Goal: Task Accomplishment & Management: Complete application form

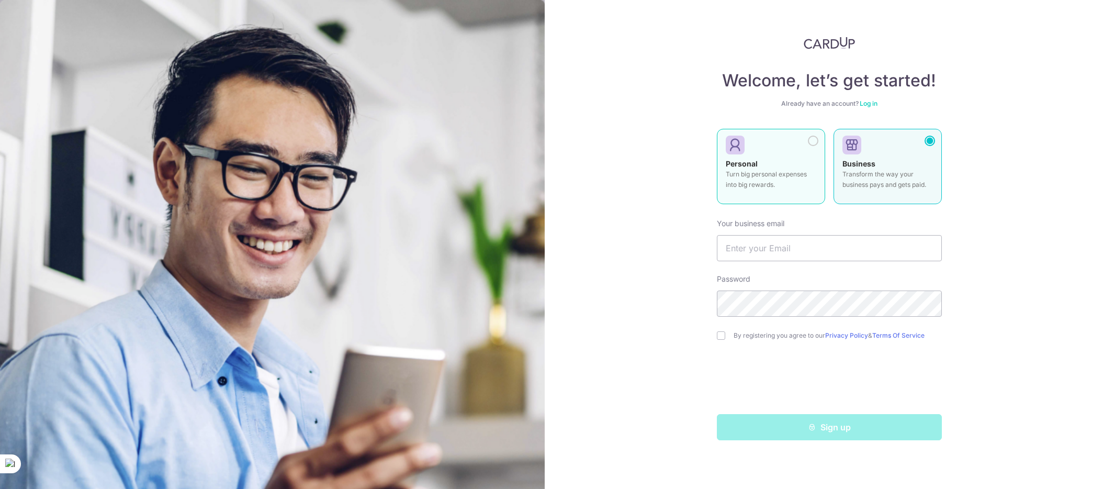
click at [759, 148] on div at bounding box center [767, 146] width 82 height 16
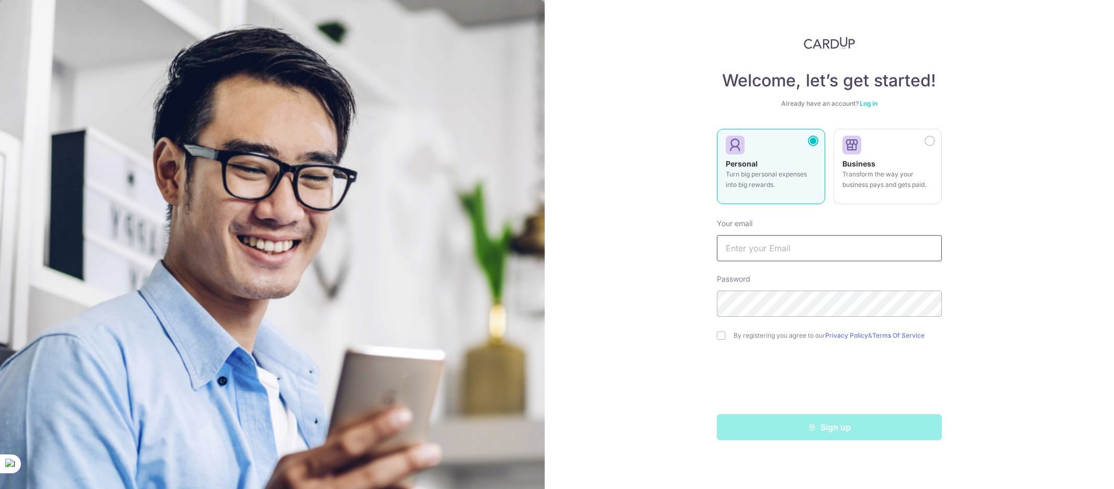
click at [779, 244] on input "text" at bounding box center [829, 248] width 225 height 26
type input "[EMAIL_ADDRESS][DOMAIN_NAME]"
click at [0, 488] on com-1password-button at bounding box center [0, 489] width 0 height 0
click at [717, 335] on input "checkbox" at bounding box center [721, 335] width 8 height 8
checkbox input "true"
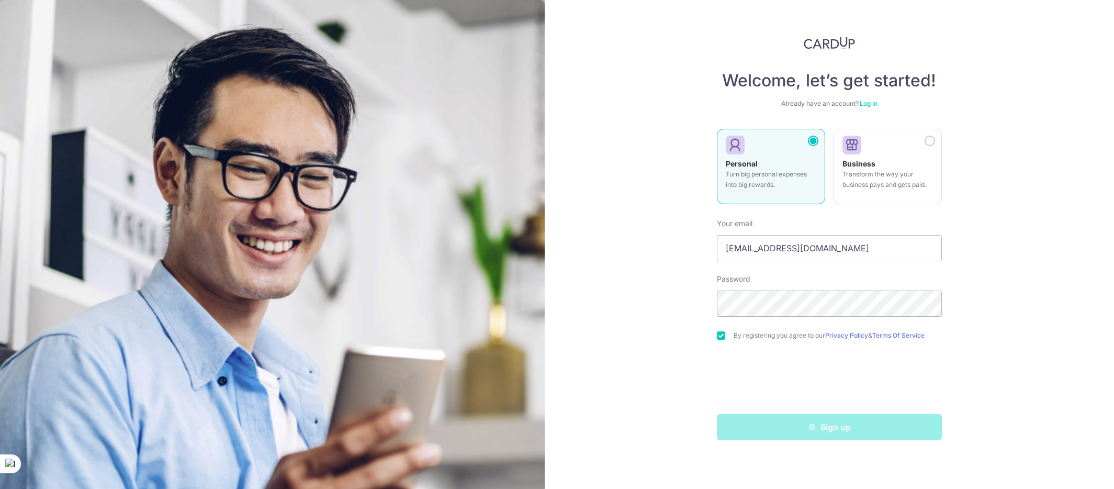
click at [1050, 213] on div "Welcome, let’s get started! Already have an account? Log in Personal Turn big p…" at bounding box center [830, 244] width 570 height 489
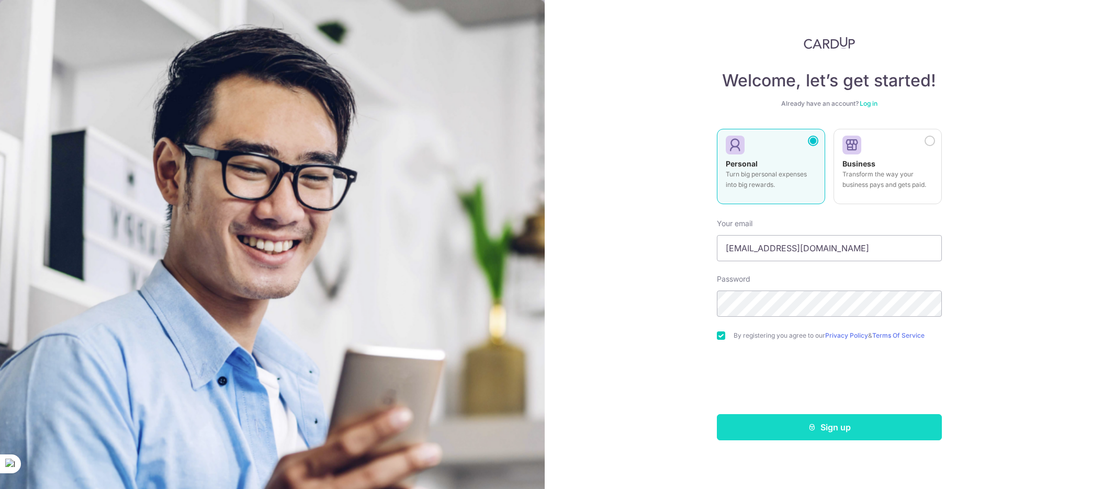
click at [794, 422] on button "Sign up" at bounding box center [829, 427] width 225 height 26
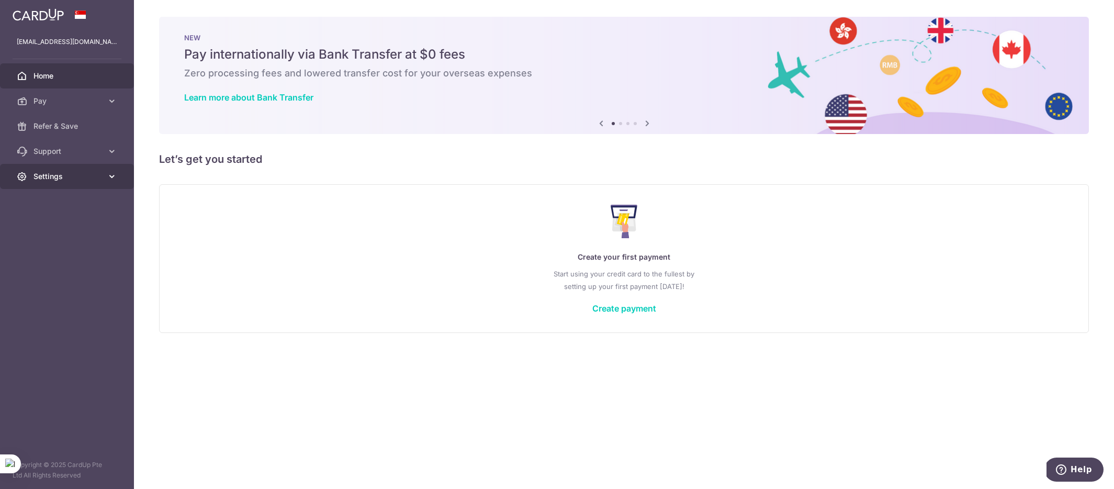
click at [68, 180] on span "Settings" at bounding box center [67, 176] width 69 height 10
click at [72, 199] on span "Account" at bounding box center [67, 201] width 69 height 10
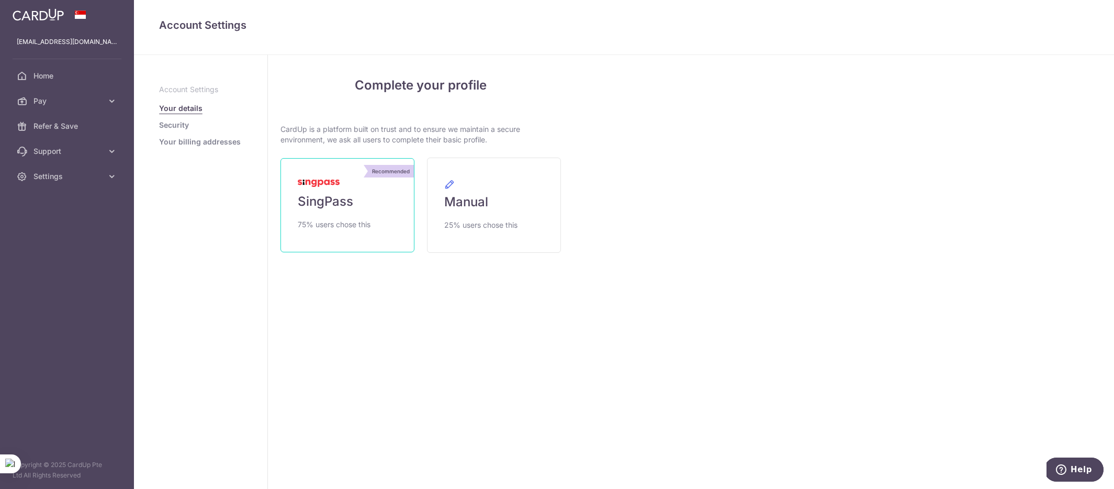
click at [346, 201] on span "SingPass" at bounding box center [325, 201] width 55 height 17
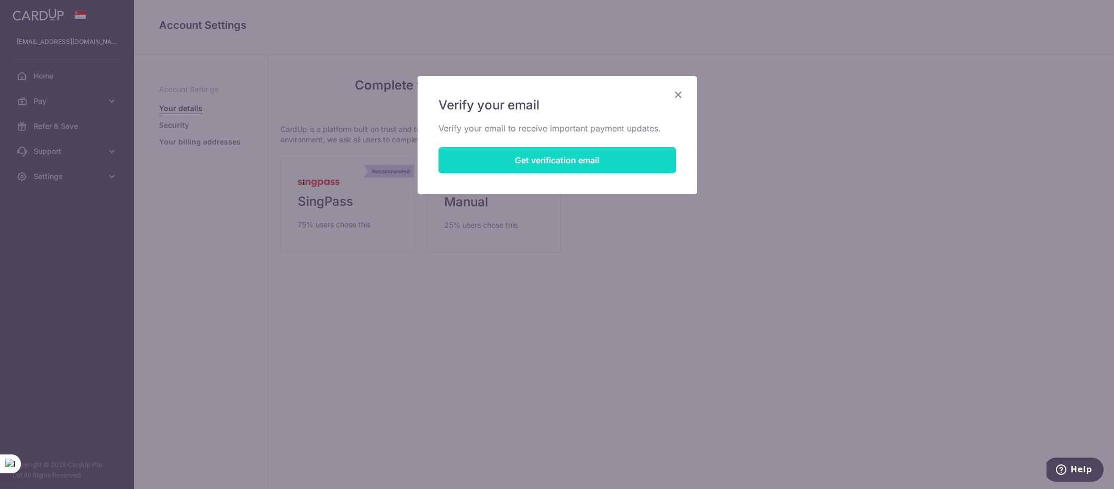
click at [552, 160] on button "Get verification email" at bounding box center [557, 160] width 238 height 26
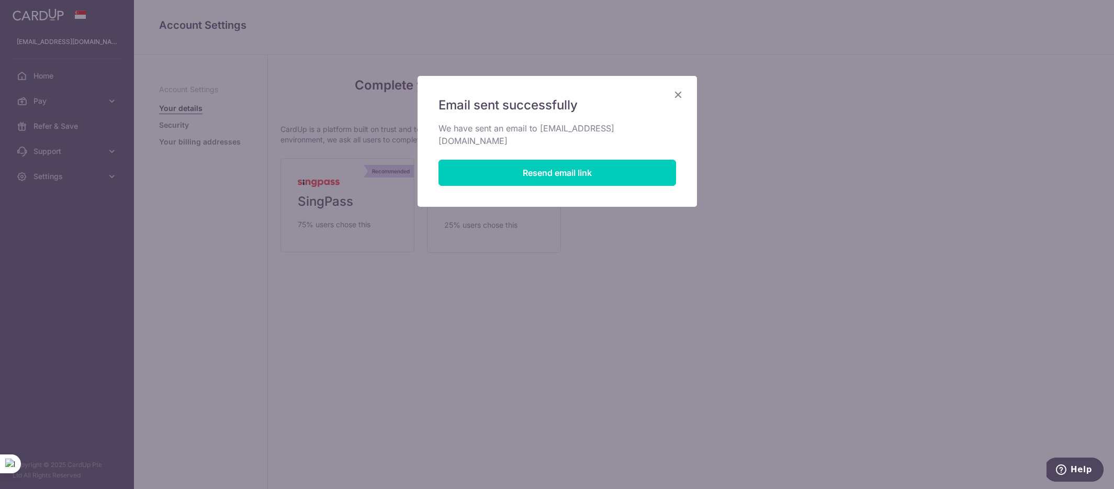
click at [676, 94] on icon "Close" at bounding box center [678, 94] width 13 height 13
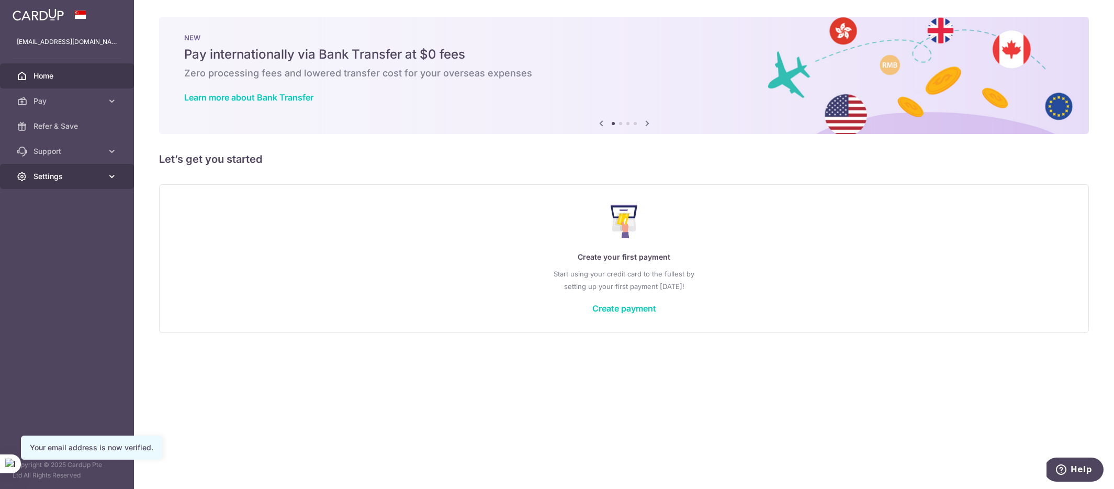
click at [49, 175] on span "Settings" at bounding box center [67, 176] width 69 height 10
click at [61, 205] on span "Account" at bounding box center [67, 201] width 69 height 10
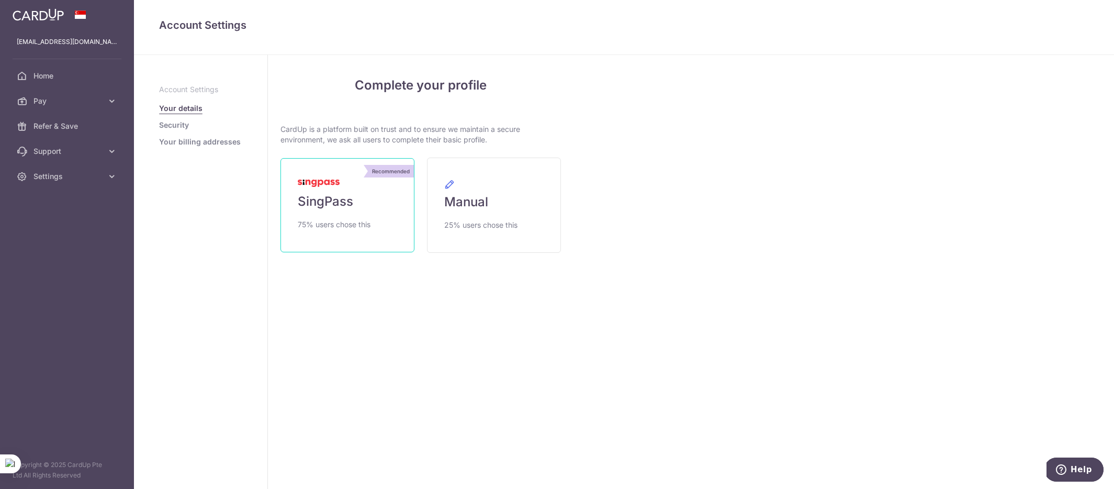
click at [394, 199] on link "Recommended SingPass 75% users chose this" at bounding box center [347, 205] width 134 height 94
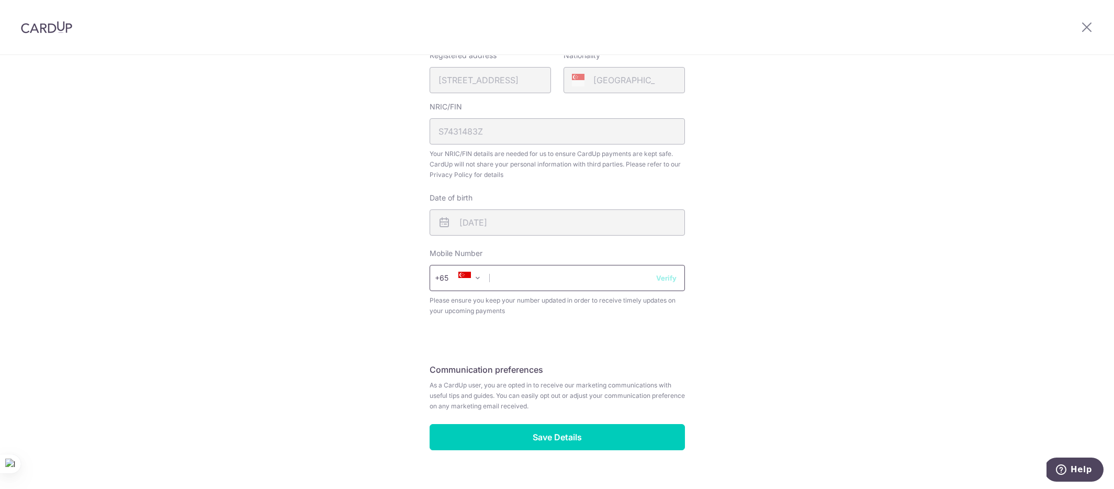
scroll to position [277, 0]
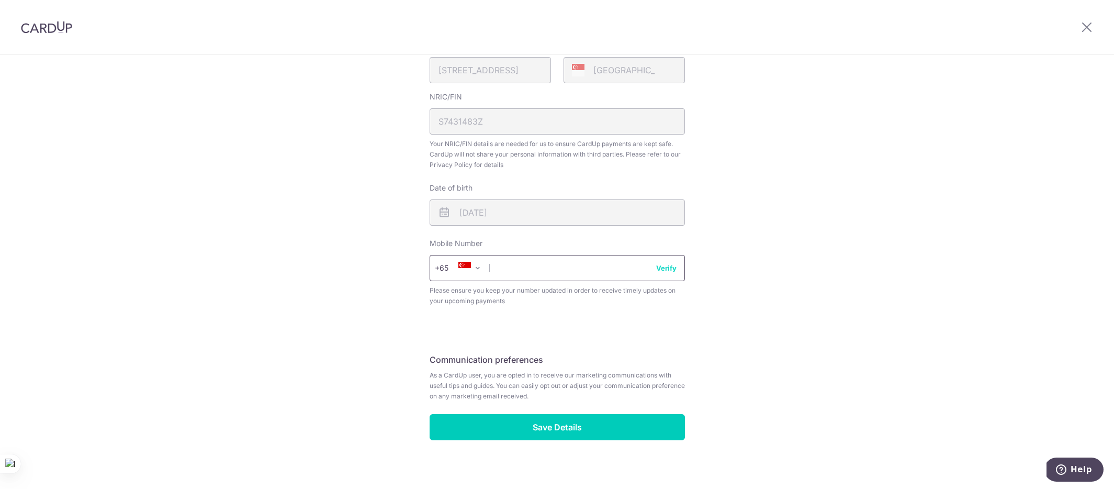
click at [578, 266] on input "text" at bounding box center [557, 268] width 255 height 26
type input "85116113"
click at [666, 264] on button "Verify" at bounding box center [666, 268] width 20 height 10
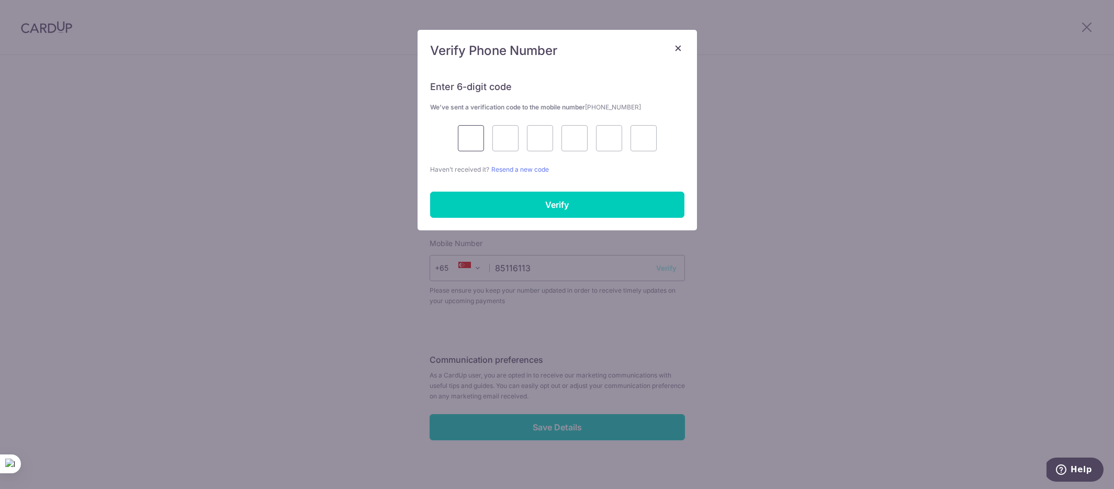
click at [468, 134] on input "text" at bounding box center [471, 138] width 26 height 26
type input "9"
type input "5"
type input "3"
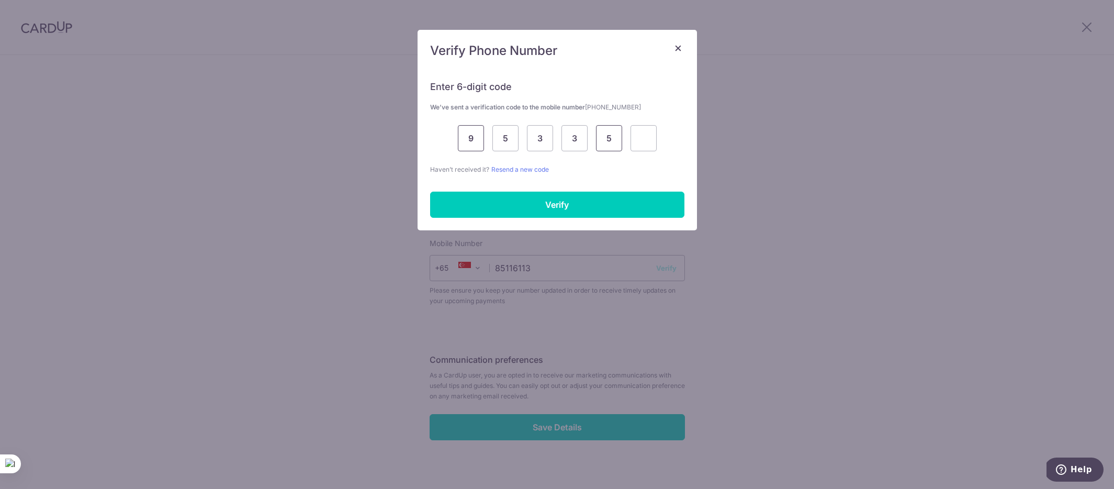
type input "5"
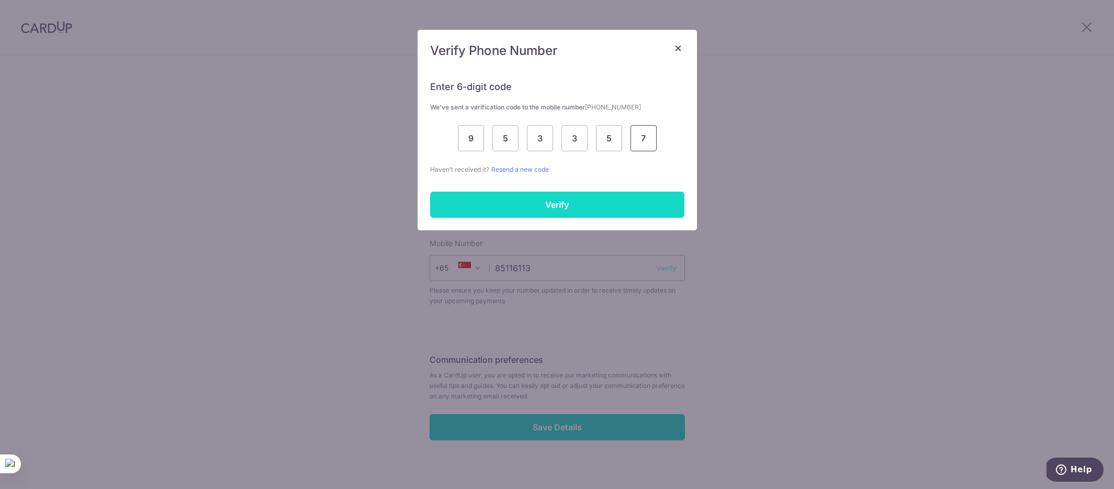
type input "7"
click at [549, 208] on input "Verify" at bounding box center [557, 205] width 254 height 26
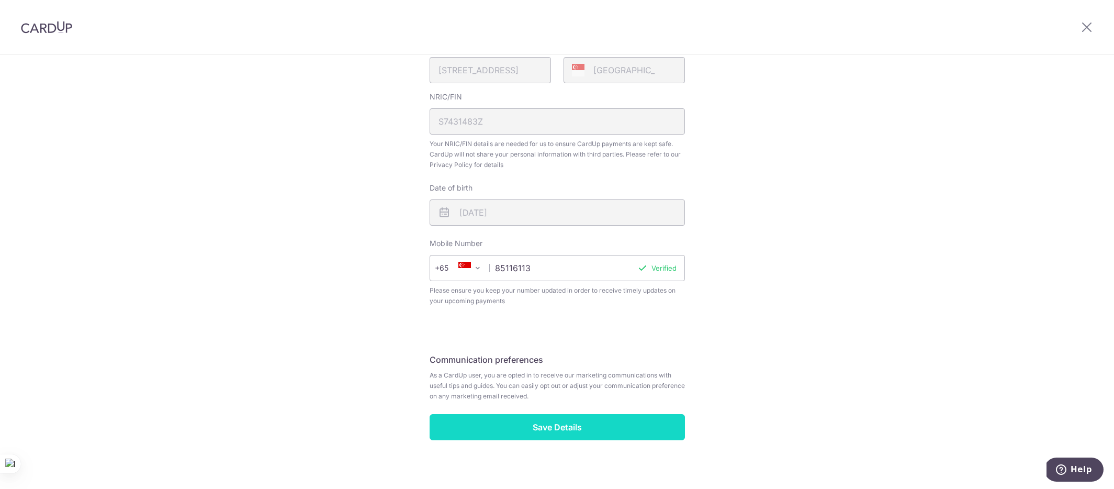
click at [540, 424] on input "Save Details" at bounding box center [557, 427] width 255 height 26
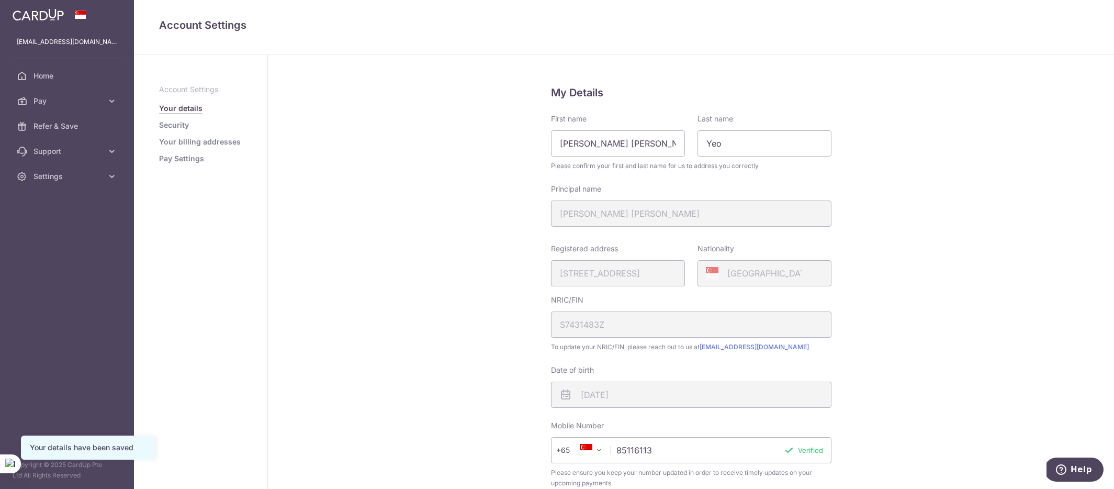
click at [179, 128] on link "Security" at bounding box center [174, 125] width 30 height 10
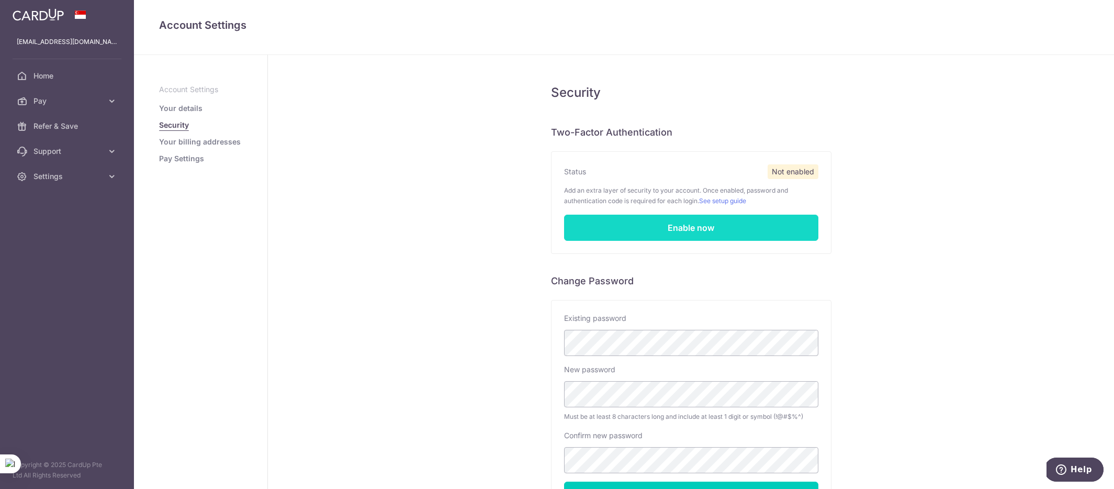
click at [648, 220] on link "Enable now" at bounding box center [691, 228] width 254 height 26
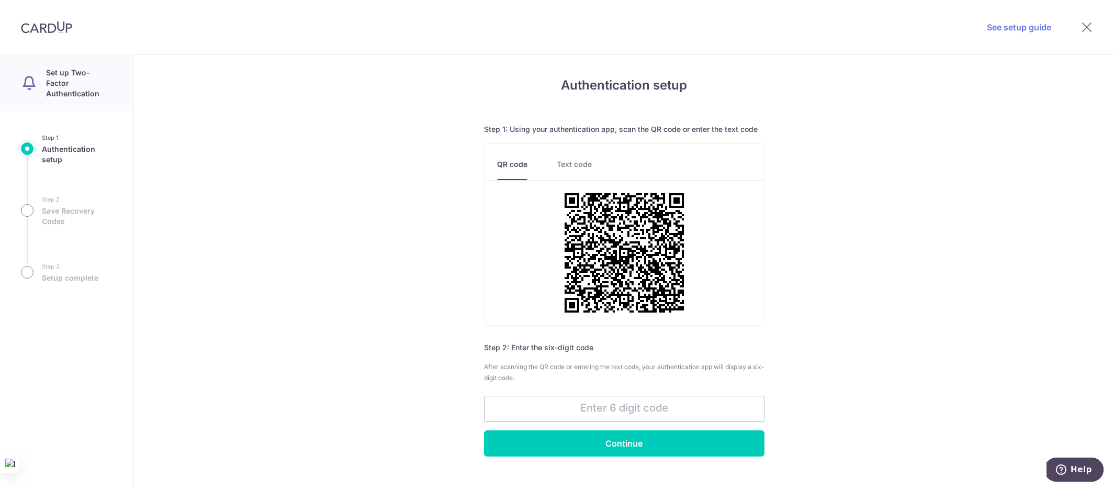
click at [570, 161] on link "Text code" at bounding box center [574, 169] width 35 height 21
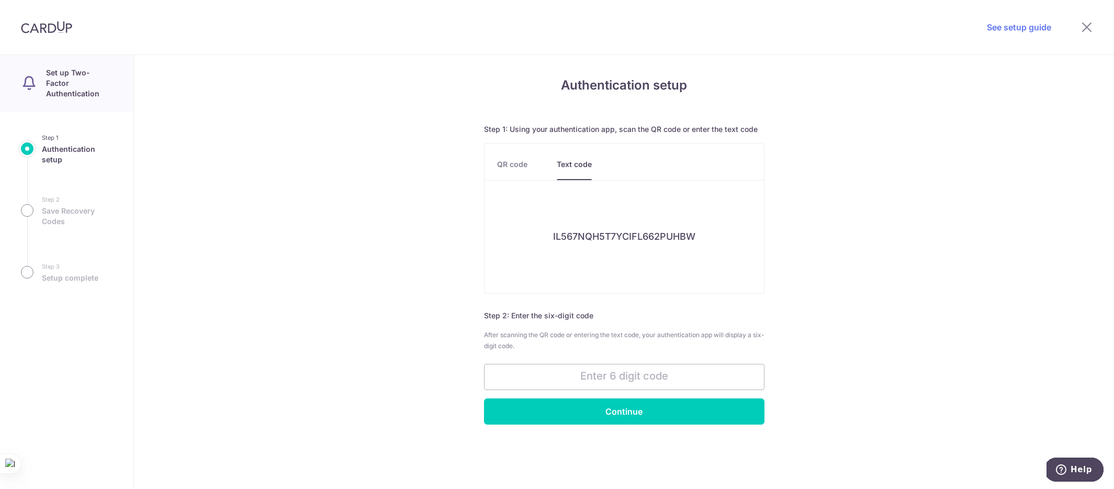
click at [622, 232] on h6 "IL567NQH5T7YCIFL662PUHBW" at bounding box center [624, 237] width 142 height 12
copy h6 "IL567NQH5T7YCIFL662PUHBW"
click at [611, 373] on input "text" at bounding box center [624, 377] width 280 height 26
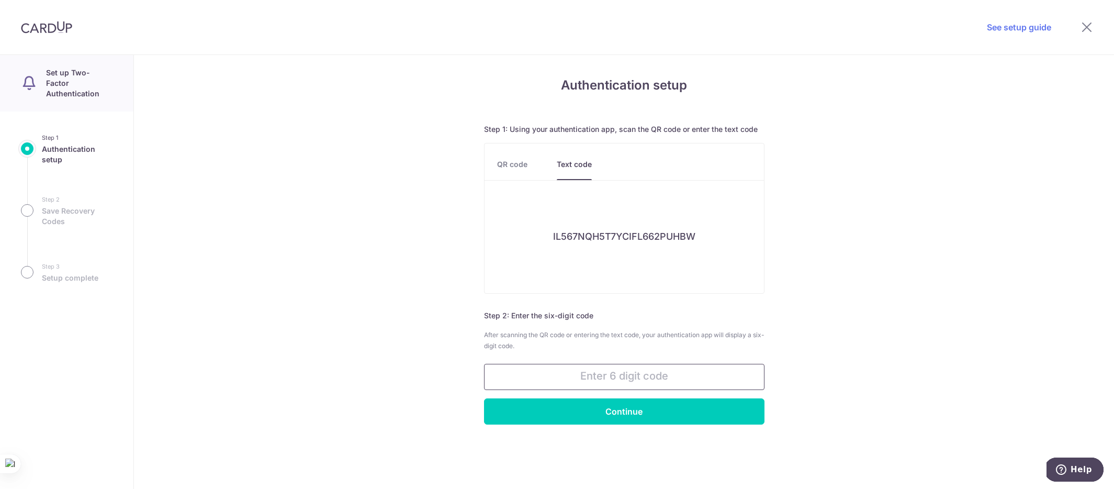
paste input "458247"
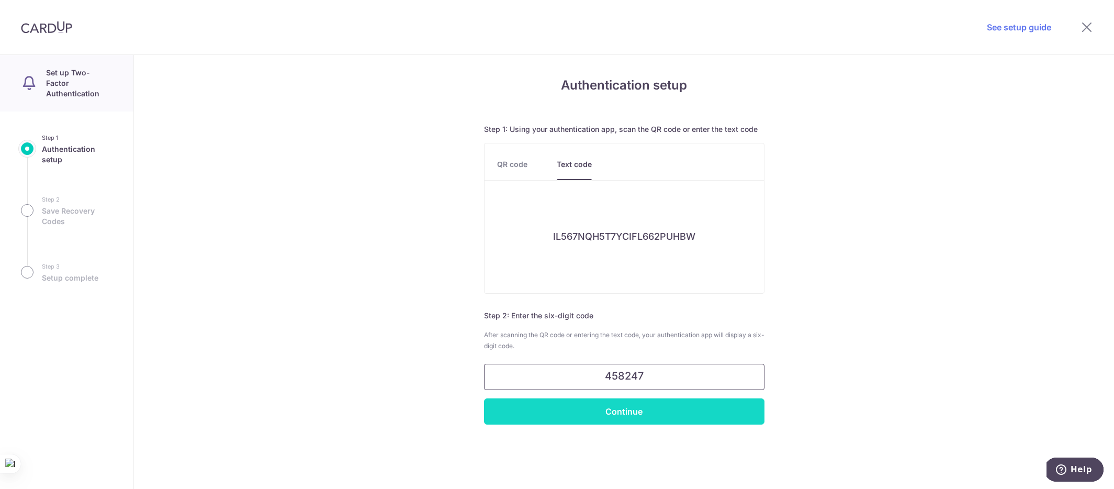
type input "458247"
click at [708, 403] on input "Continue" at bounding box center [624, 411] width 280 height 26
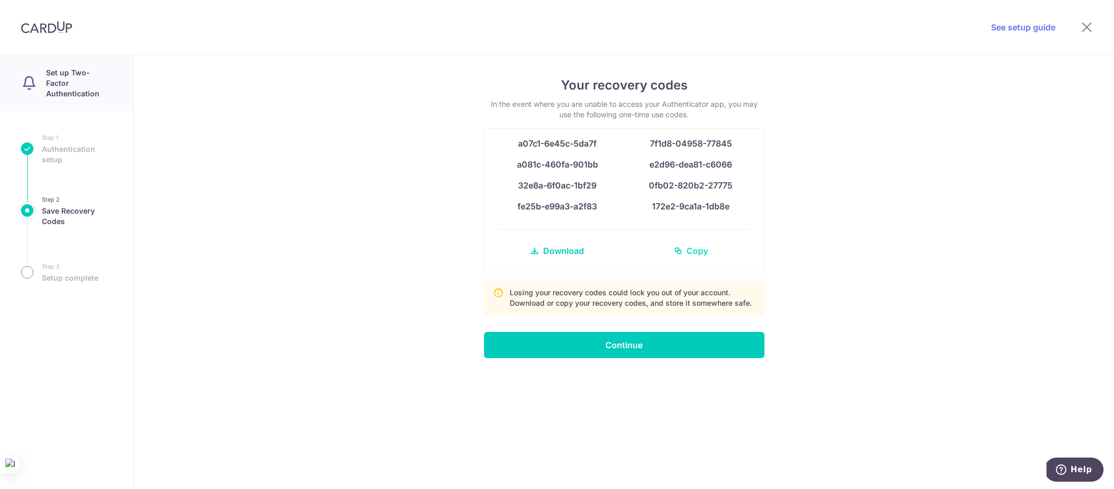
click at [695, 253] on span "Copy" at bounding box center [697, 250] width 21 height 13
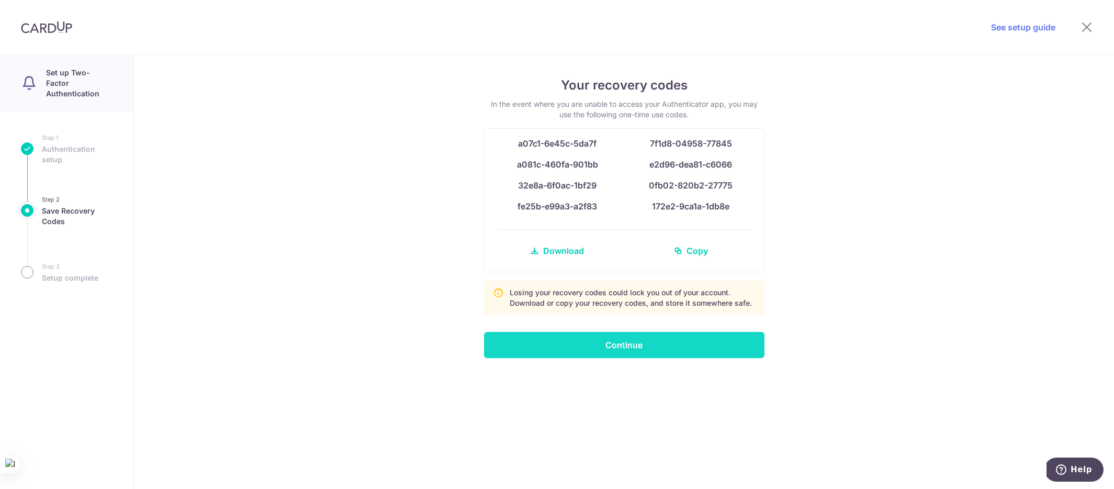
click at [614, 346] on input "Continue" at bounding box center [624, 345] width 280 height 26
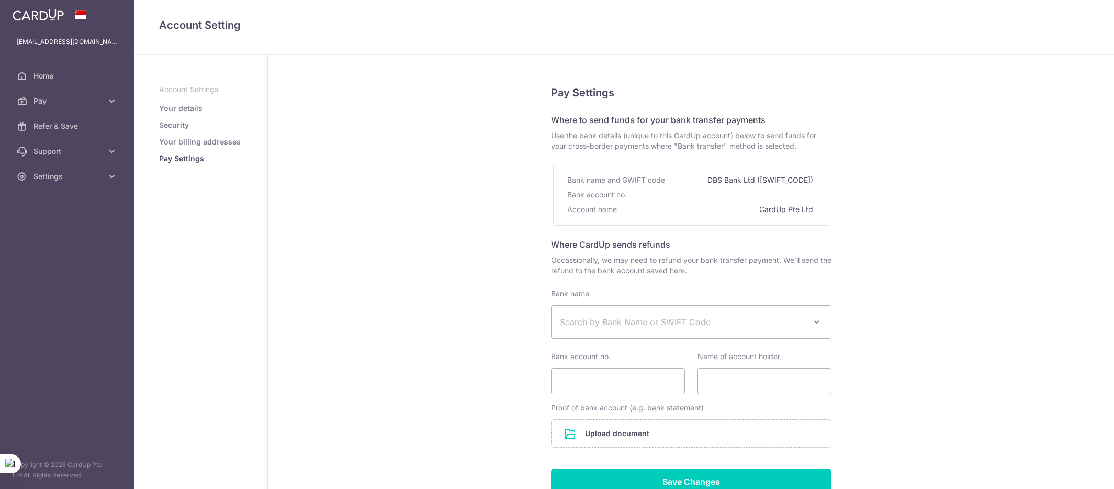
select select
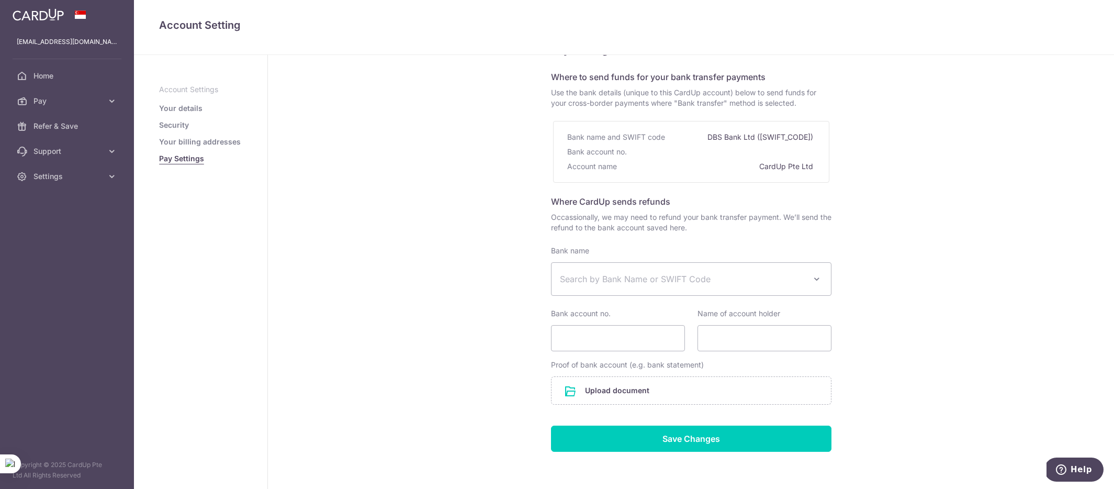
scroll to position [51, 0]
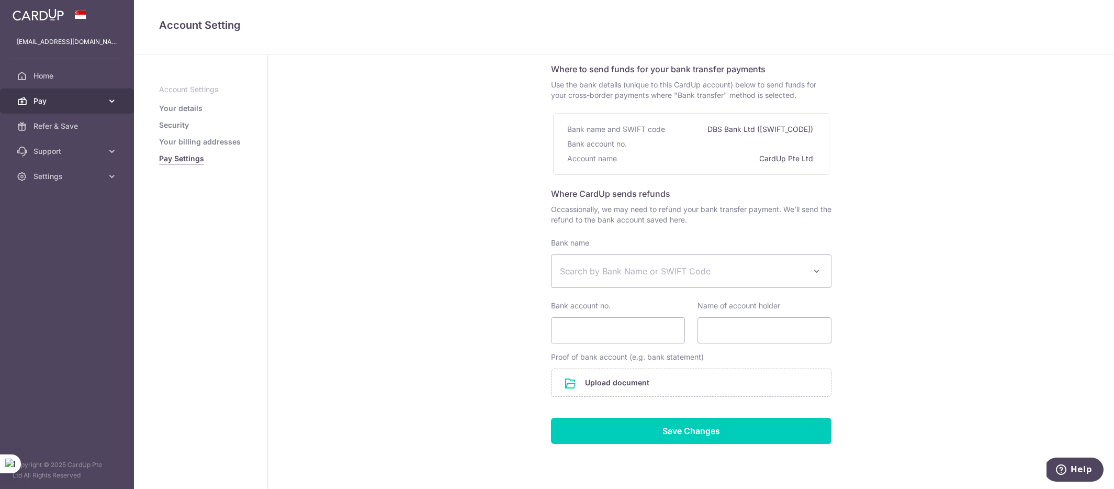
click at [78, 101] on span "Pay" at bounding box center [67, 101] width 69 height 10
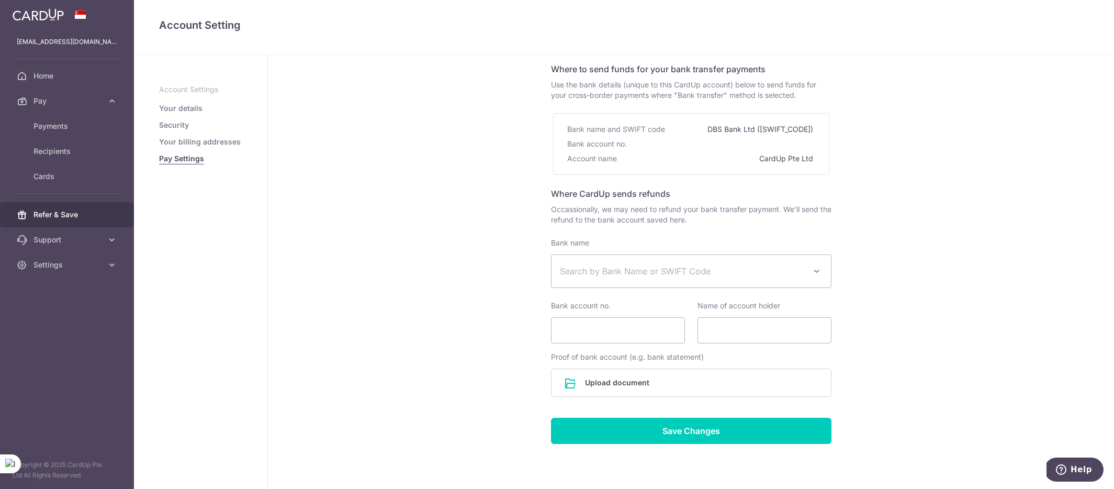
click at [62, 219] on span "Refer & Save" at bounding box center [67, 214] width 69 height 10
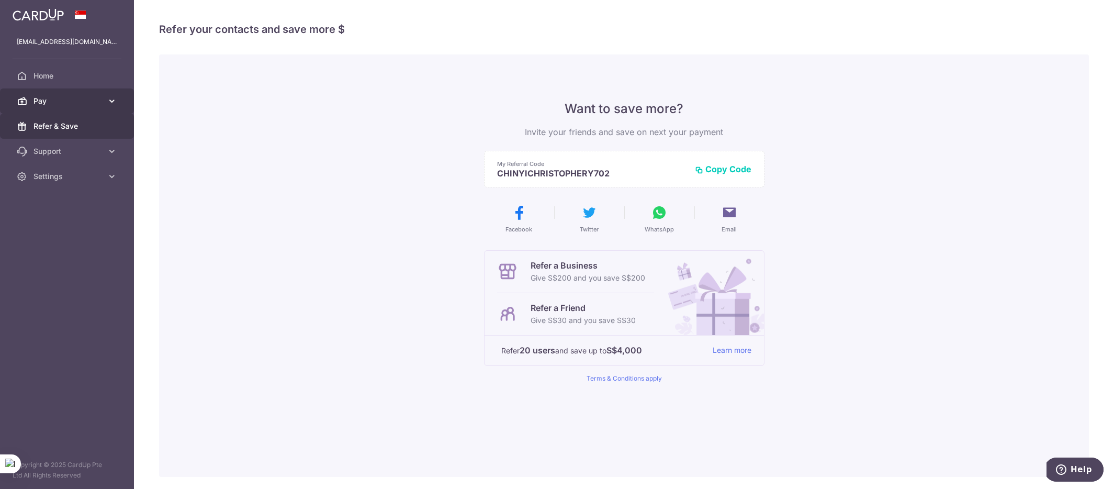
click at [56, 99] on span "Pay" at bounding box center [67, 101] width 69 height 10
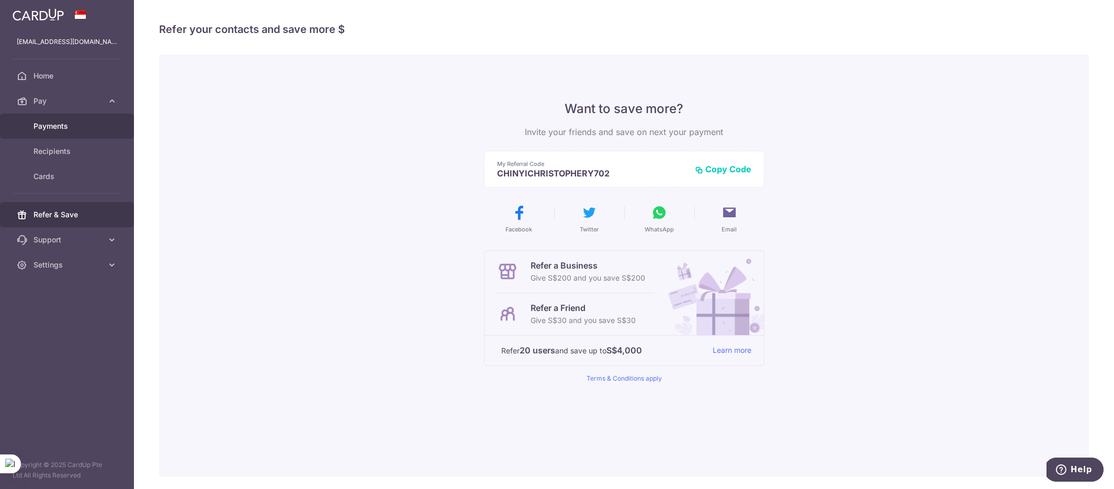
click at [62, 125] on span "Payments" at bounding box center [67, 126] width 69 height 10
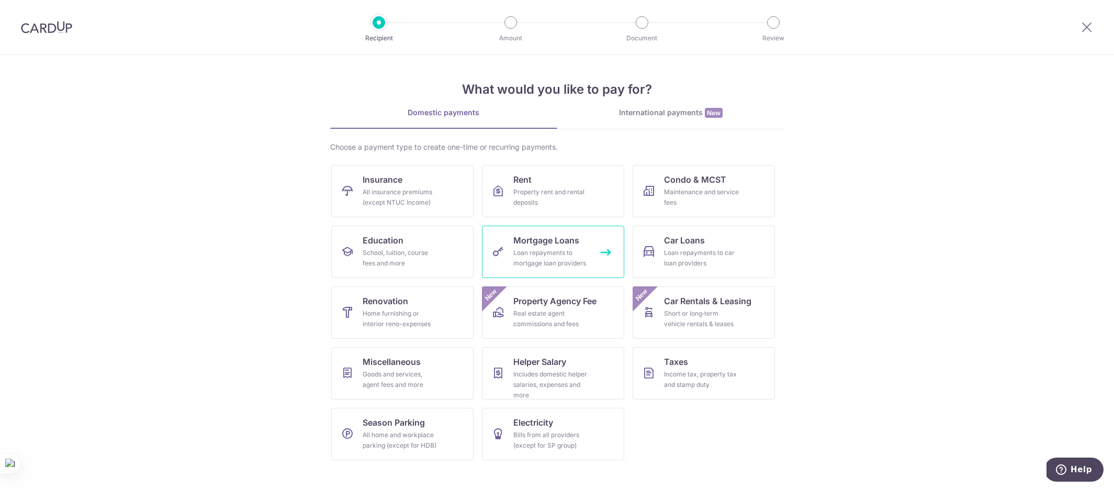
click at [538, 242] on span "Mortgage Loans" at bounding box center [546, 240] width 66 height 13
click at [666, 113] on div "International payments New" at bounding box center [670, 112] width 227 height 11
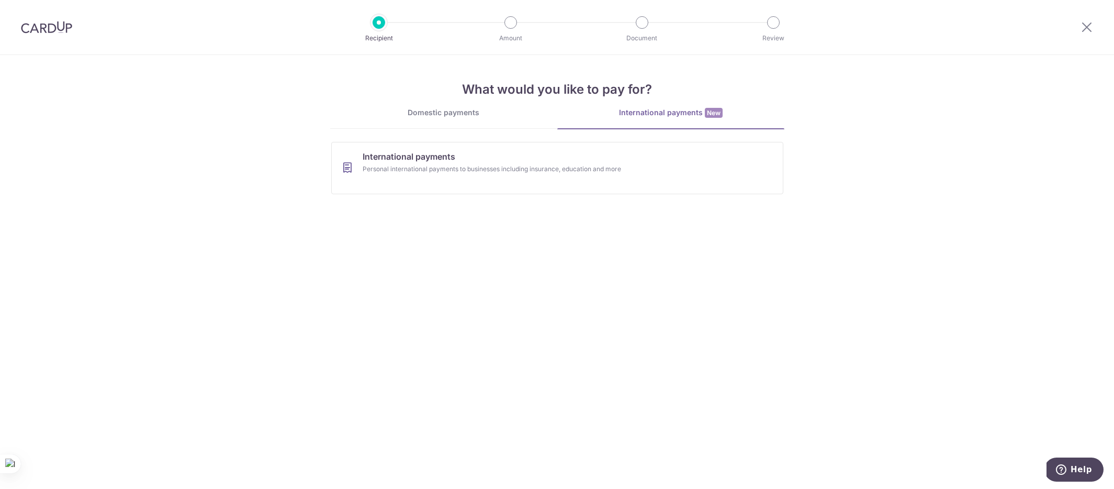
click at [459, 130] on div "Domestic payments International payments New Choose a payment type to create on…" at bounding box center [557, 154] width 454 height 95
click at [463, 110] on div "Domestic payments" at bounding box center [443, 112] width 227 height 10
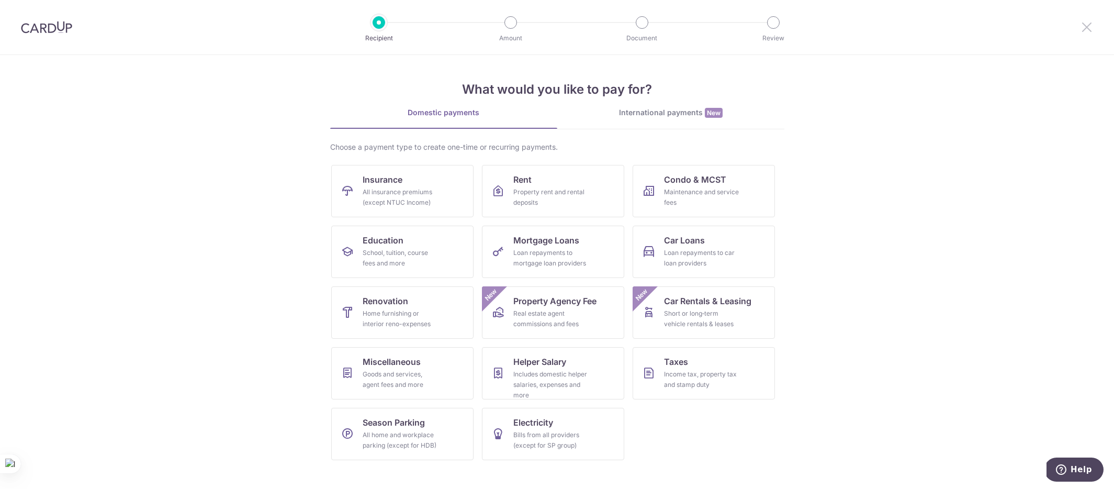
click at [1090, 30] on icon at bounding box center [1087, 26] width 13 height 13
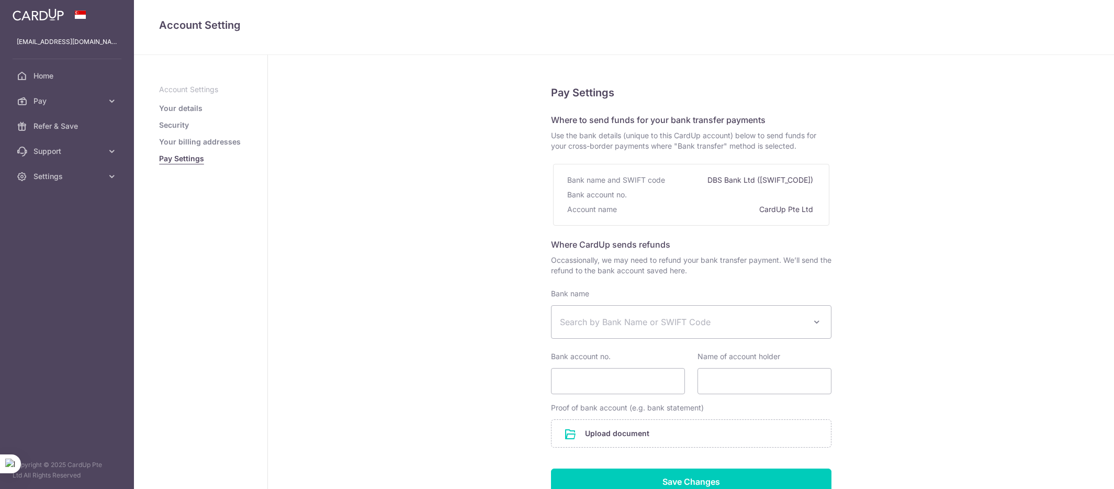
select select
click at [694, 330] on span "Search by Bank Name or SWIFT Code" at bounding box center [691, 322] width 279 height 32
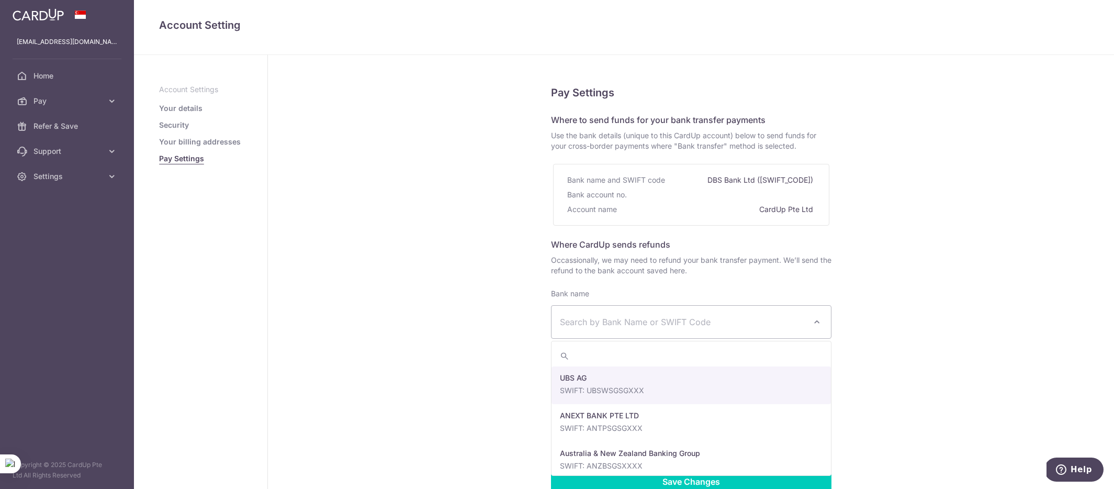
click at [915, 239] on div "Pay Settings Where to send funds for your bank transfer payments Use the bank d…" at bounding box center [691, 314] width 846 height 518
